Goal: Task Accomplishment & Management: Use online tool/utility

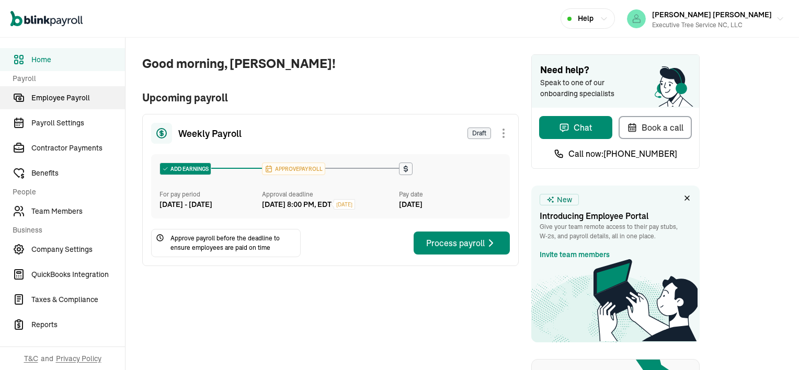
click at [43, 97] on span "Employee Payroll" at bounding box center [78, 98] width 94 height 11
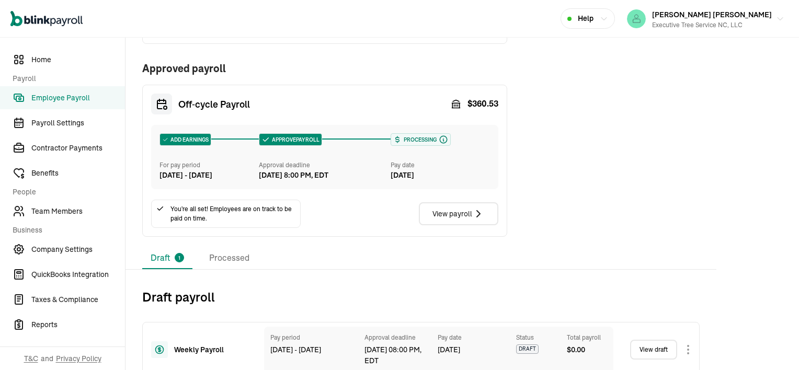
scroll to position [178, 0]
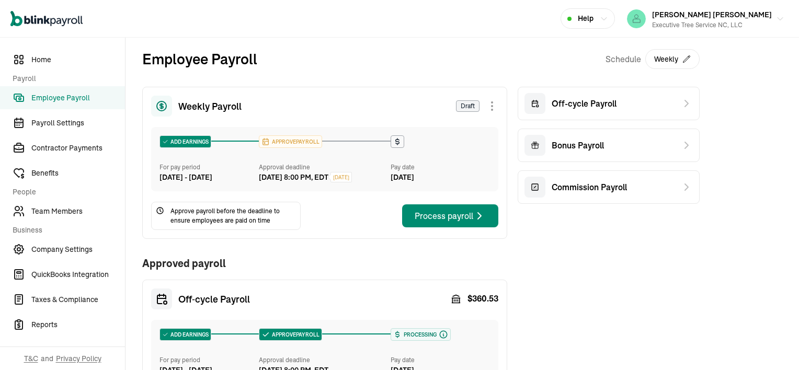
click at [448, 253] on div "Weekly Payroll Draft ADD EARNINGS For pay period [DATE] - [DATE] APPROVE PAYROL…" at bounding box center [324, 259] width 365 height 345
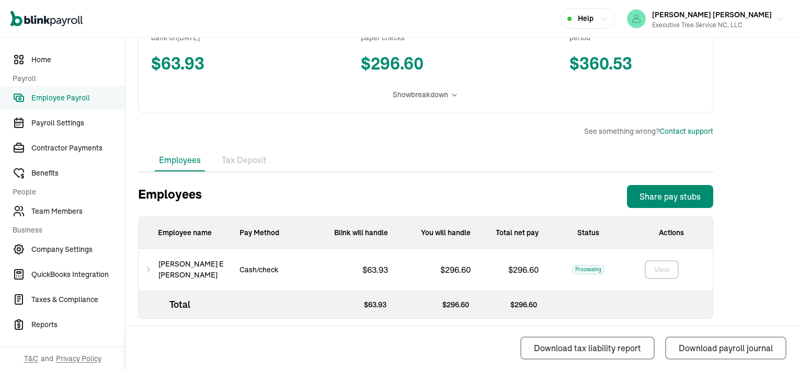
scroll to position [241, 0]
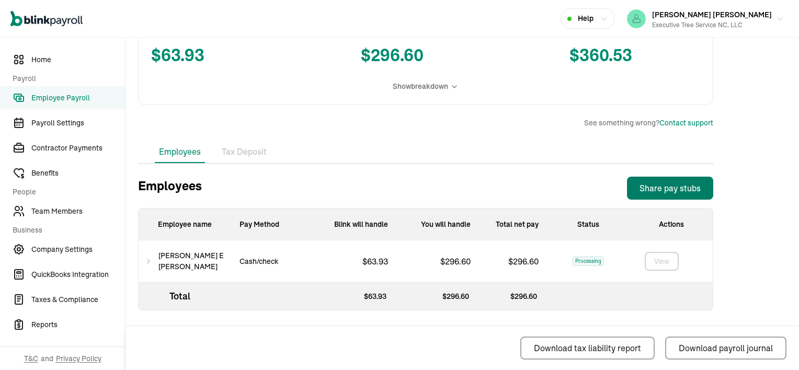
click at [652, 191] on div "Share pay stubs" at bounding box center [670, 188] width 61 height 13
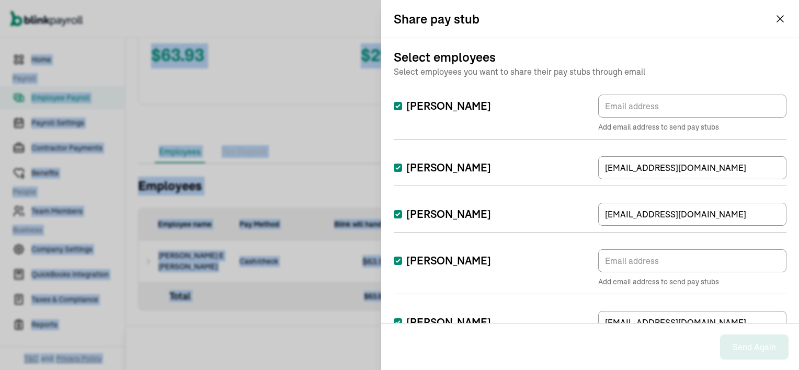
click at [778, 17] on button "[PERSON_NAME] [PERSON_NAME] Executive Tree Service NC, LLC" at bounding box center [706, 19] width 166 height 26
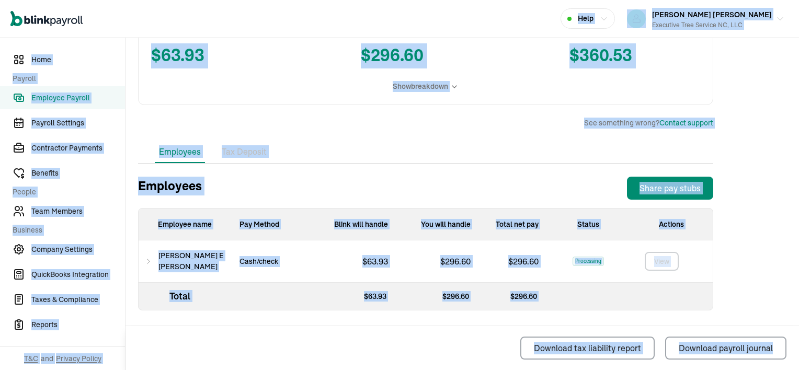
click at [150, 261] on icon at bounding box center [148, 261] width 7 height 13
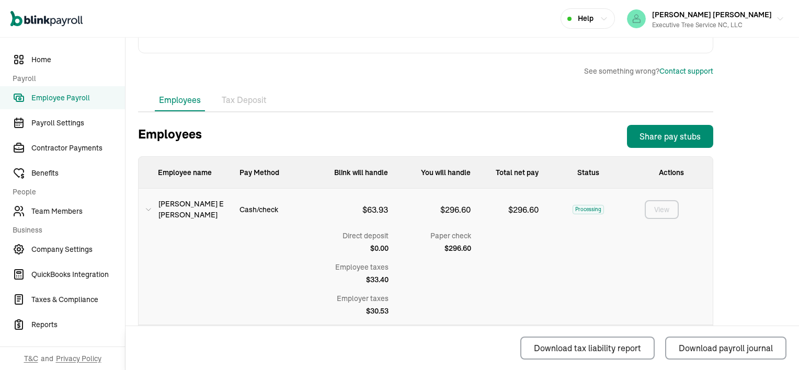
scroll to position [335, 0]
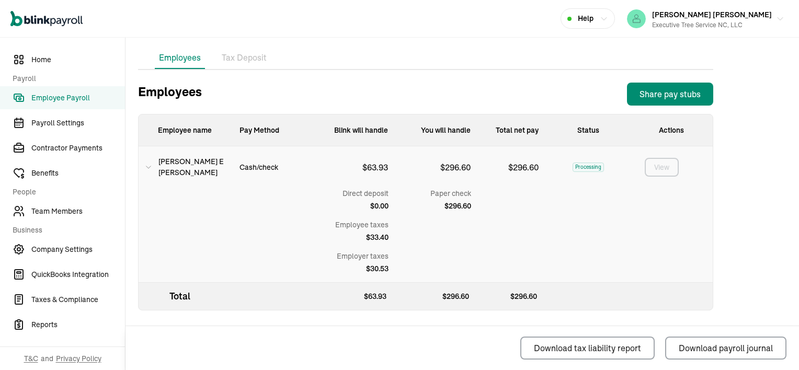
click at [608, 20] on icon "button" at bounding box center [604, 19] width 8 height 8
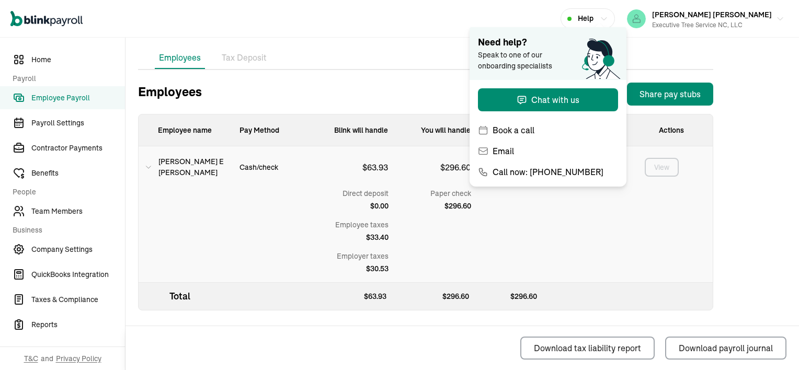
click at [608, 20] on icon "button" at bounding box center [604, 19] width 8 height 8
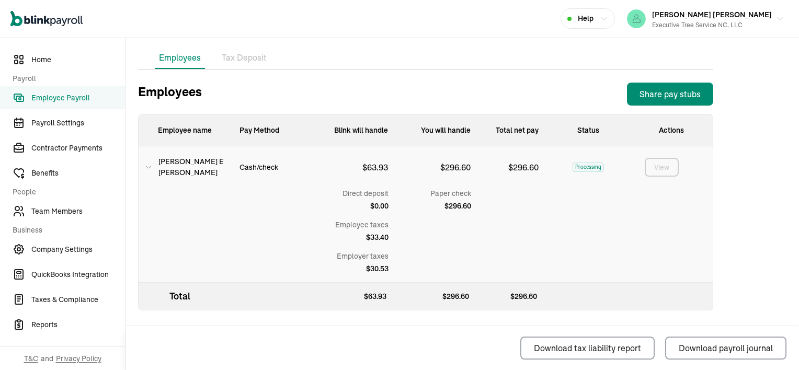
click at [148, 165] on icon at bounding box center [148, 167] width 7 height 13
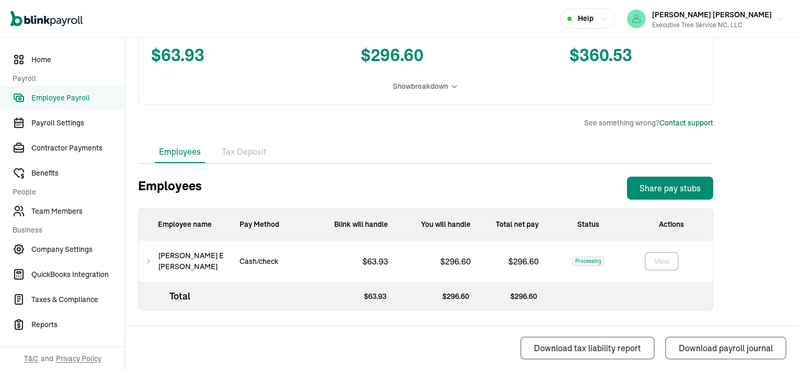
click at [676, 125] on div "Contact support" at bounding box center [687, 123] width 54 height 11
